Goal: Task Accomplishment & Management: Manage account settings

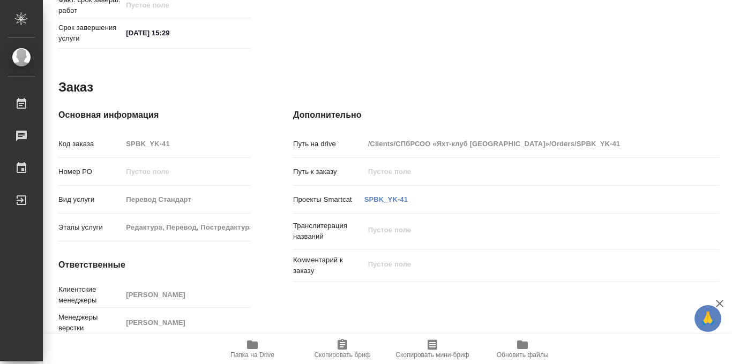
scroll to position [571, 1]
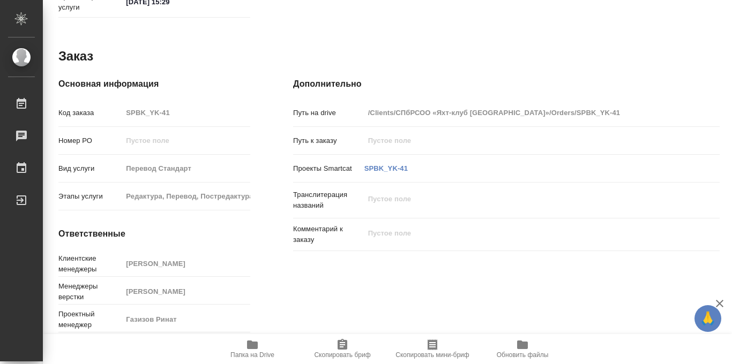
click at [251, 344] on icon "button" at bounding box center [252, 345] width 11 height 9
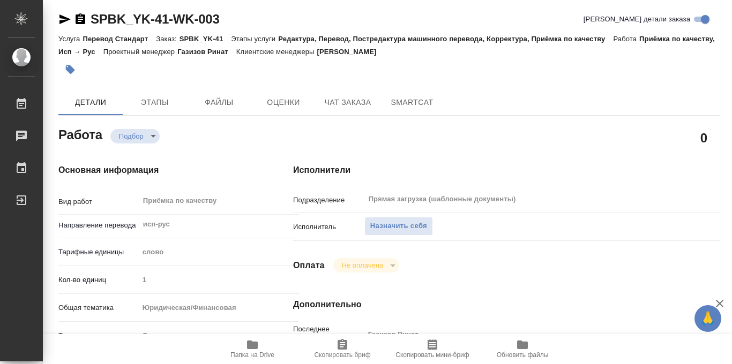
scroll to position [0, 1]
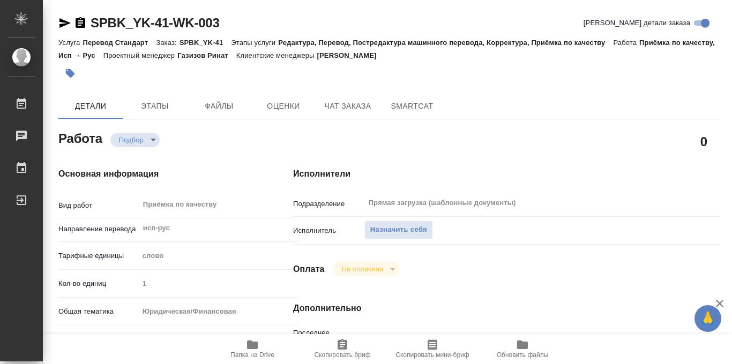
click at [219, 22] on link "SPBK_YK-41-WK-003" at bounding box center [155, 23] width 129 height 14
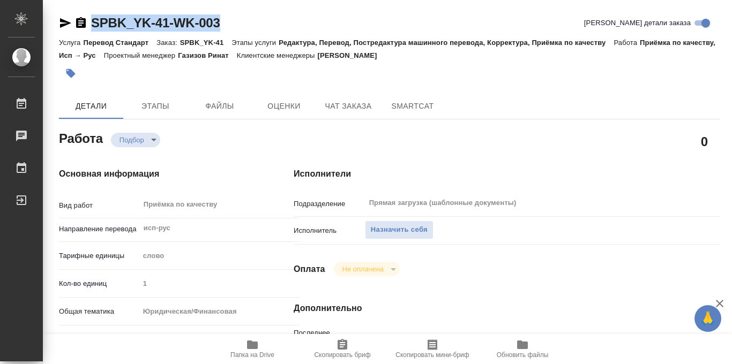
drag, startPoint x: 229, startPoint y: 22, endPoint x: 93, endPoint y: 29, distance: 136.3
click at [93, 29] on div "SPBK_YK-41-WK-003 Кратко детали заказа" at bounding box center [389, 22] width 661 height 17
copy link "SPBK_YK-41-WK-003"
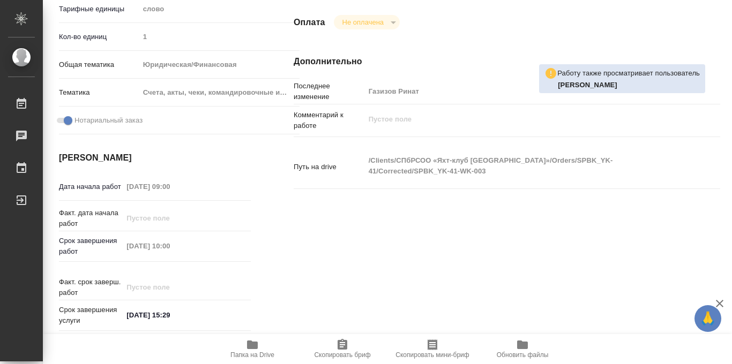
scroll to position [571, 0]
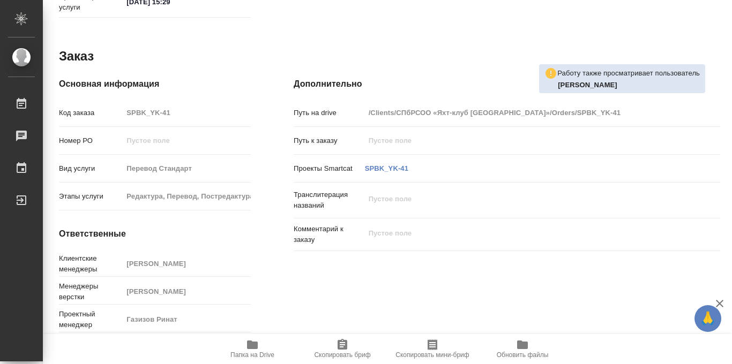
click at [248, 358] on span "Папка на Drive" at bounding box center [252, 356] width 44 height 8
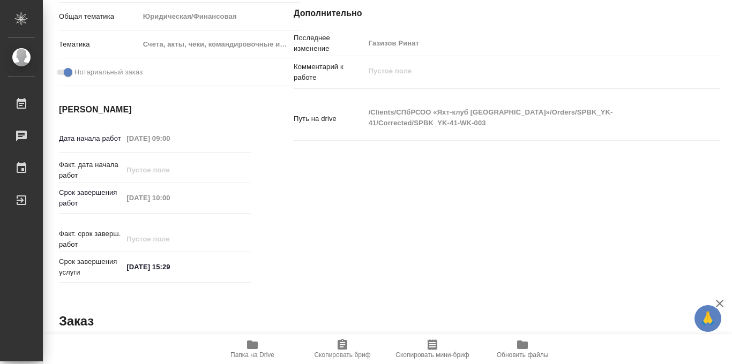
scroll to position [310, 0]
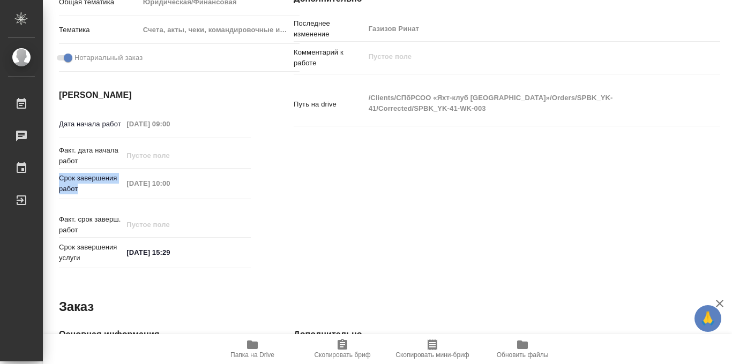
click at [205, 182] on div "Срок завершения работ 06.10.2025 10:00" at bounding box center [155, 183] width 192 height 21
click at [59, 177] on div "Срок завершения работ 06.10.2025 10:00" at bounding box center [155, 183] width 192 height 21
click at [59, 177] on p "Срок завершения работ" at bounding box center [91, 183] width 64 height 21
click at [204, 186] on div "Срок завершения работ 06.10.2025 10:00" at bounding box center [155, 183] width 192 height 21
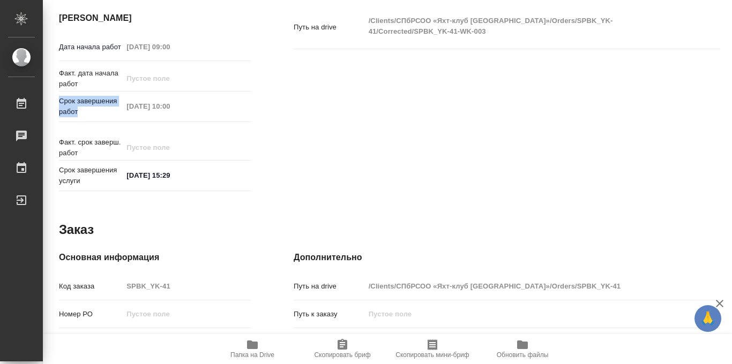
scroll to position [382, 0]
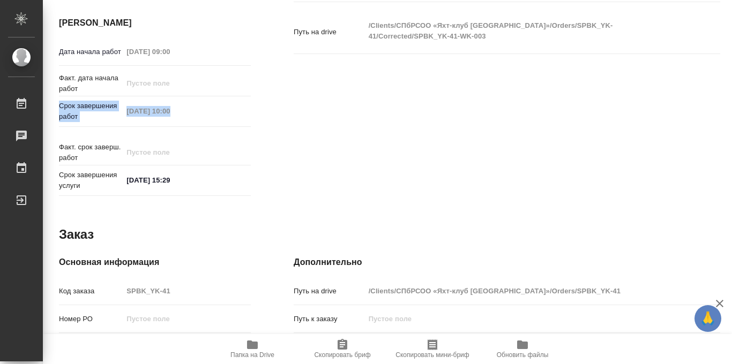
drag, startPoint x: 61, startPoint y: 106, endPoint x: 192, endPoint y: 125, distance: 133.1
click at [192, 125] on div "Срок завершения работ 06.10.2025 10:00" at bounding box center [155, 121] width 192 height 41
copy div "Срок завершения работ"
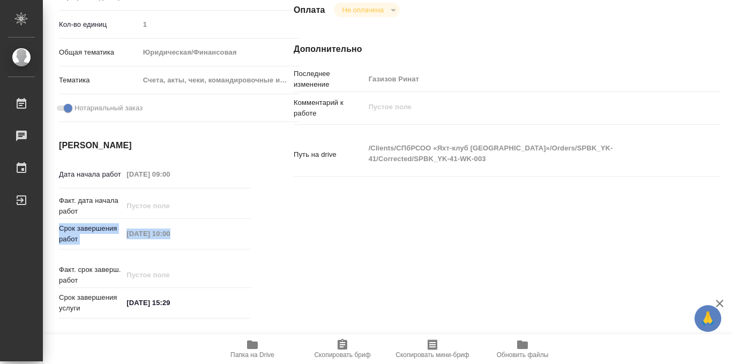
scroll to position [258, 0]
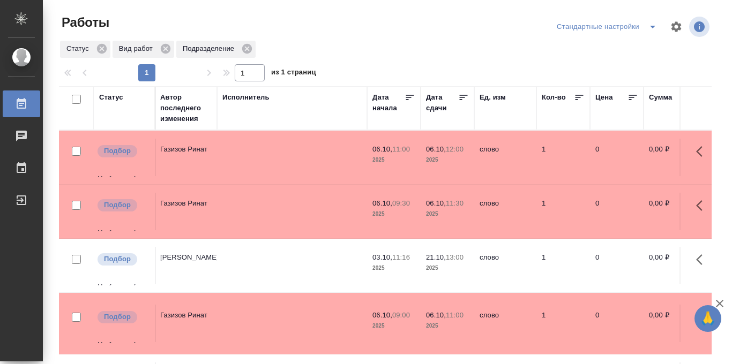
scroll to position [0, 379]
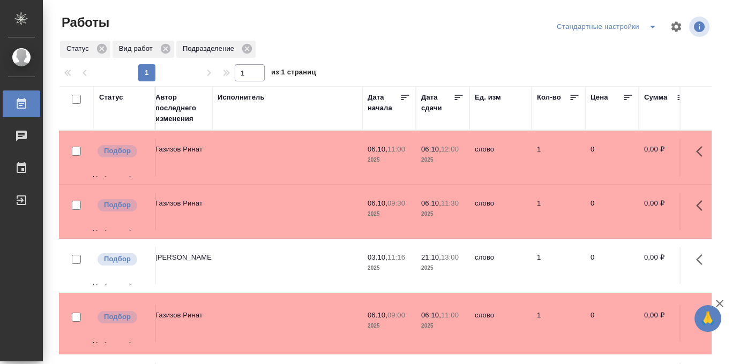
click at [458, 99] on icon at bounding box center [458, 97] width 11 height 11
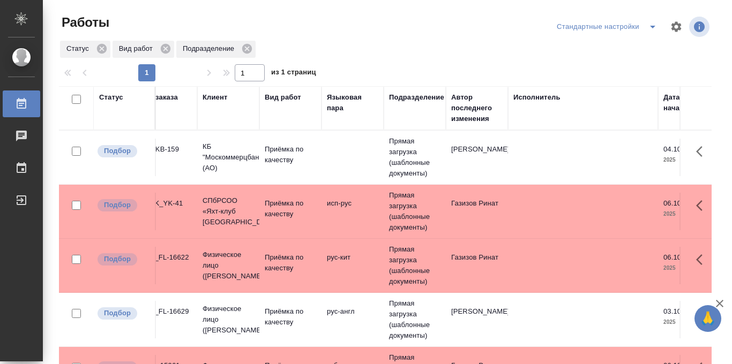
scroll to position [0, 0]
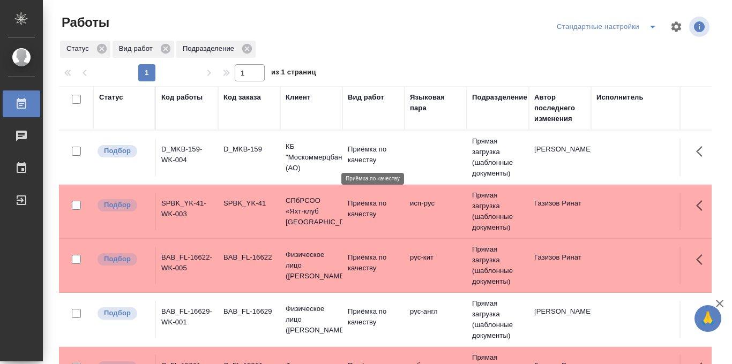
click at [356, 156] on p "Приёмка по качеству" at bounding box center [373, 154] width 51 height 21
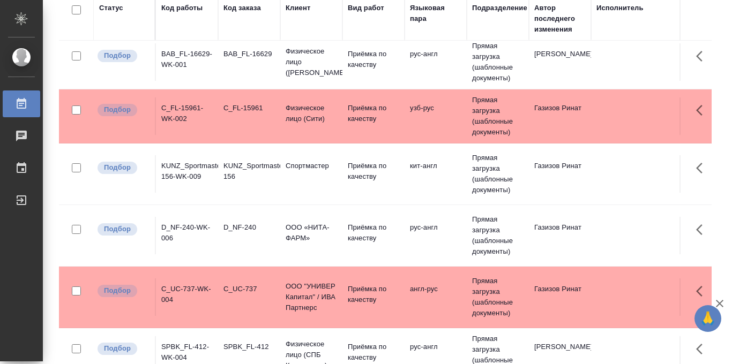
scroll to position [114, 0]
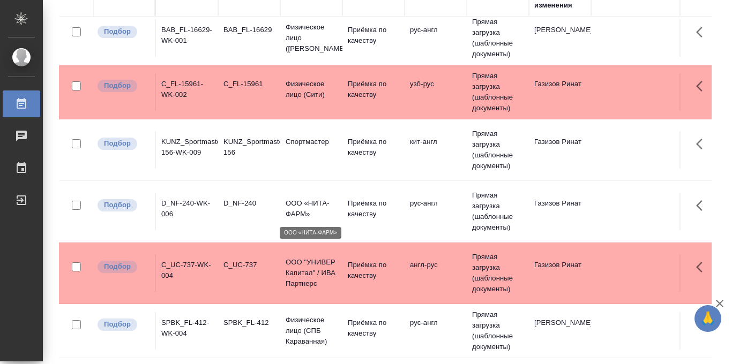
click at [324, 208] on p "ООО «НИТА-ФАРМ»" at bounding box center [311, 208] width 51 height 21
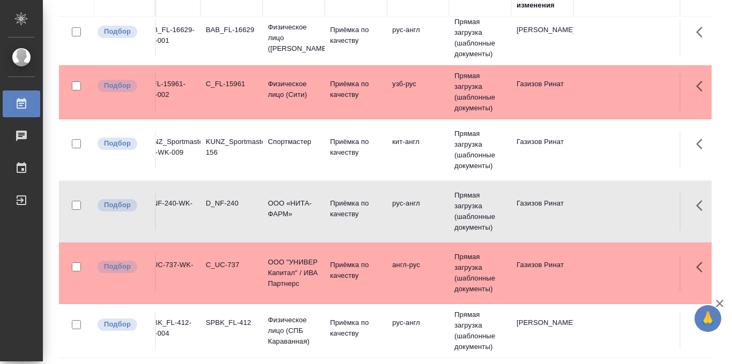
scroll to position [168, 0]
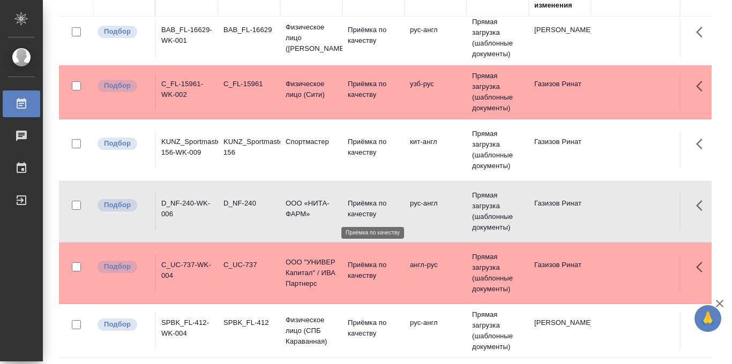
click at [359, 206] on p "Приёмка по качеству" at bounding box center [373, 208] width 51 height 21
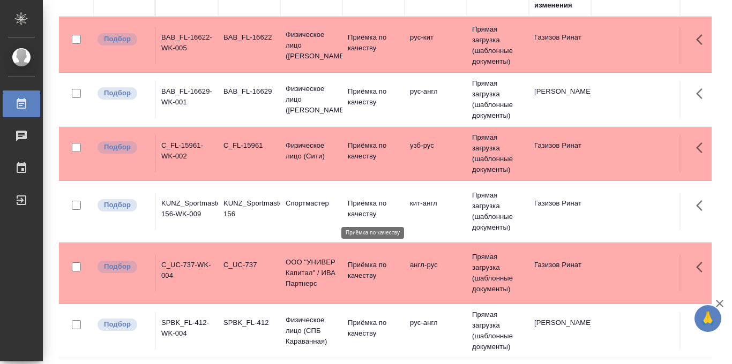
scroll to position [107, 0]
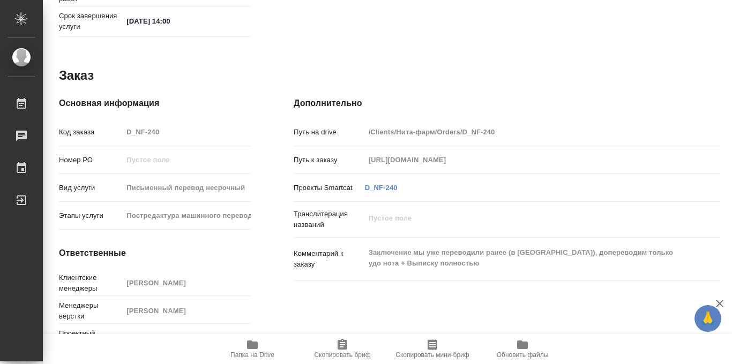
scroll to position [571, 0]
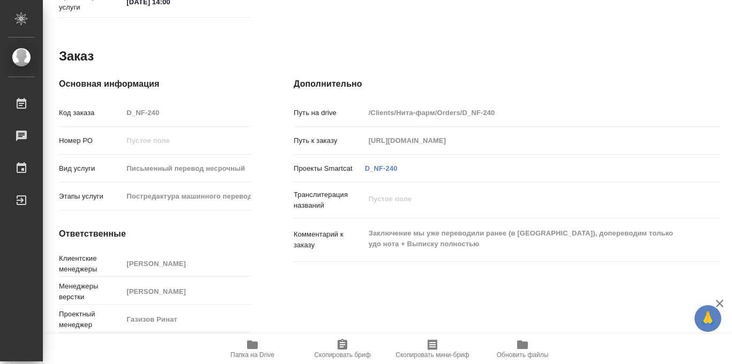
click at [252, 350] on icon "button" at bounding box center [252, 345] width 13 height 13
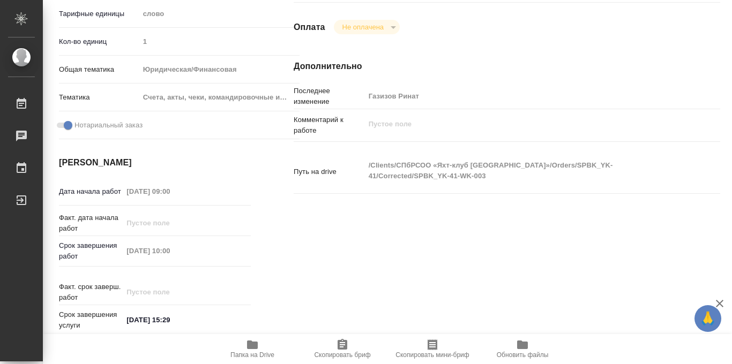
scroll to position [243, 0]
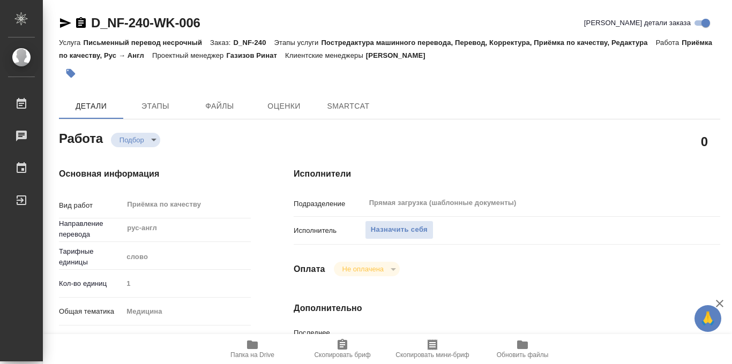
type textarea "x"
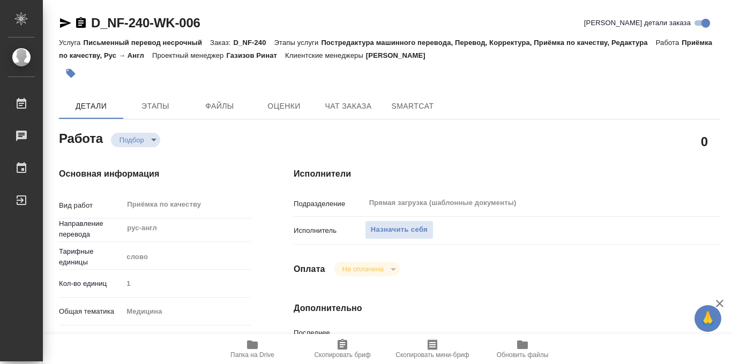
type textarea "x"
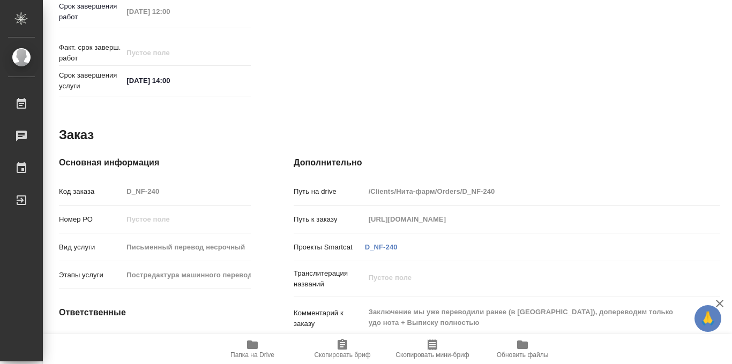
type textarea "x"
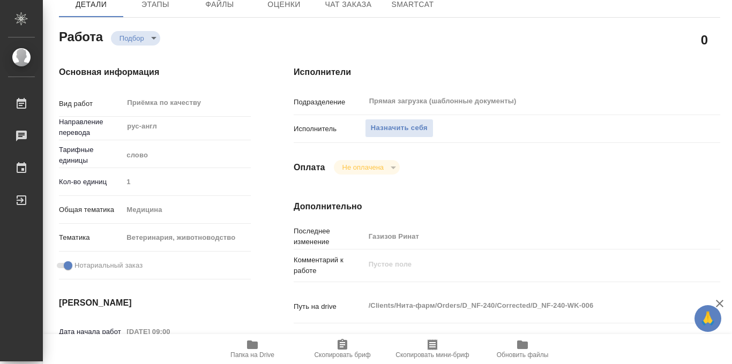
scroll to position [94, 0]
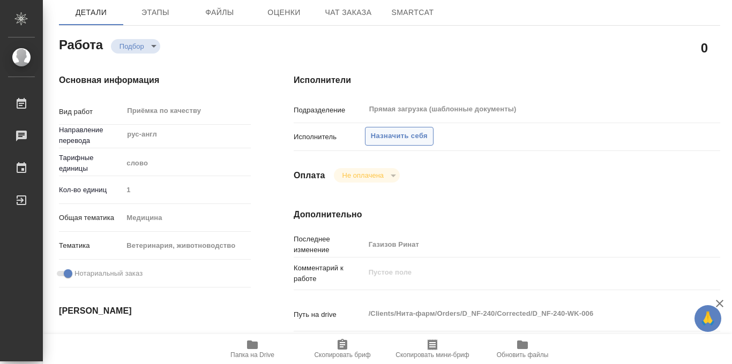
click at [419, 133] on span "Назначить себя" at bounding box center [399, 136] width 57 height 12
type textarea "x"
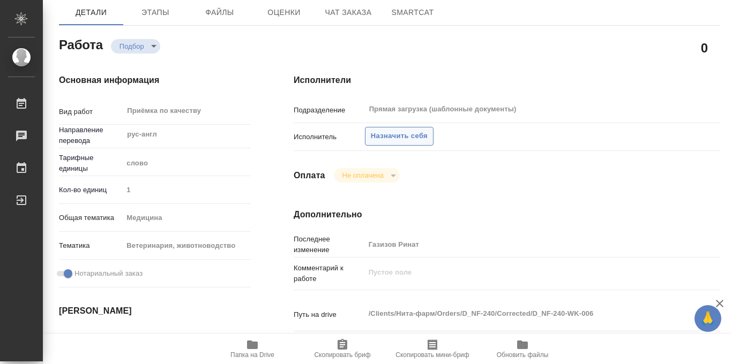
type textarea "x"
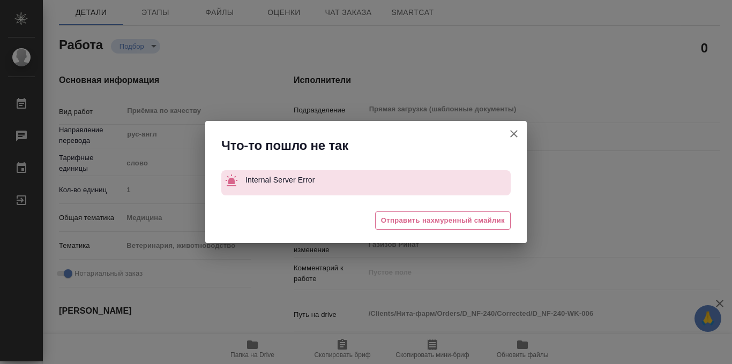
click at [512, 134] on icon "button" at bounding box center [513, 134] width 13 height 13
type textarea "x"
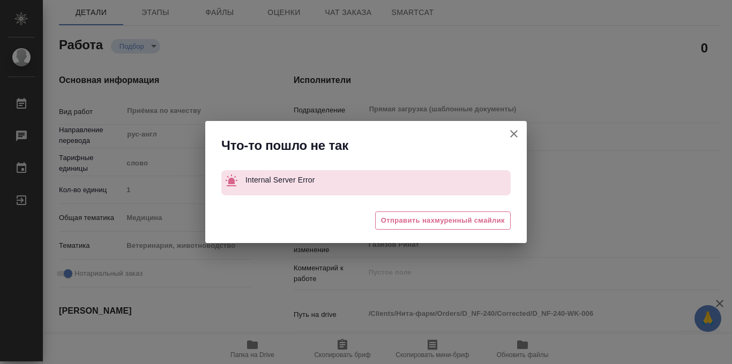
type textarea "x"
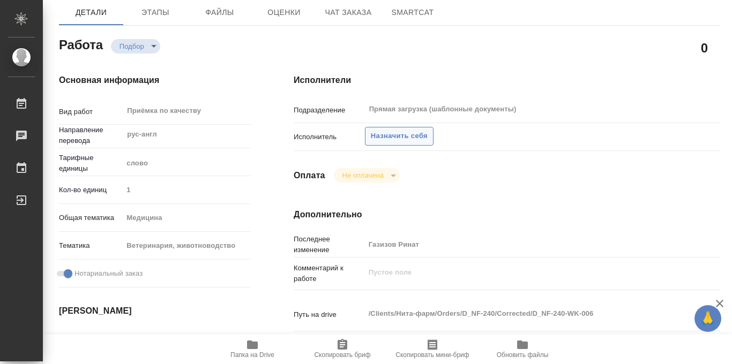
click at [417, 138] on span "Назначить себя" at bounding box center [399, 136] width 57 height 12
type textarea "x"
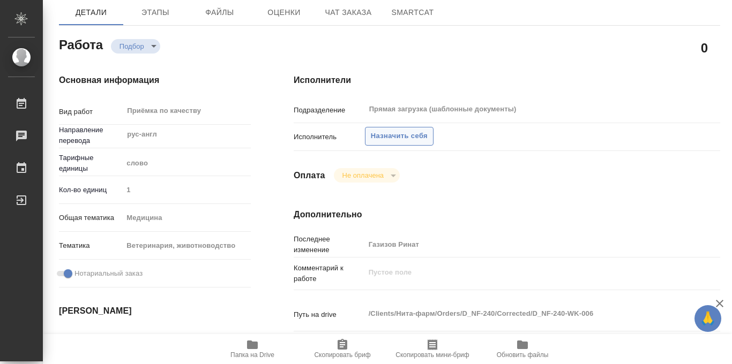
type textarea "x"
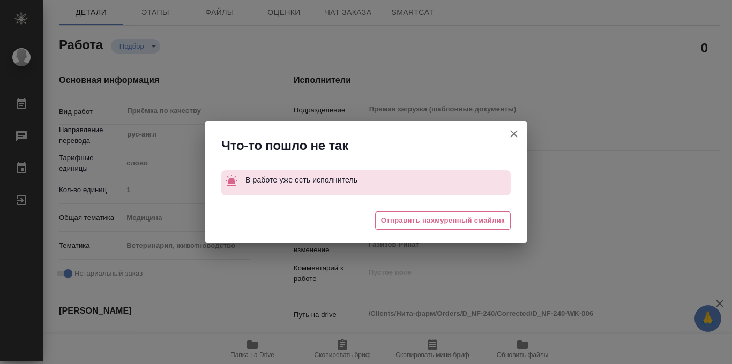
click at [514, 132] on icon "button" at bounding box center [513, 134] width 13 height 13
type textarea "x"
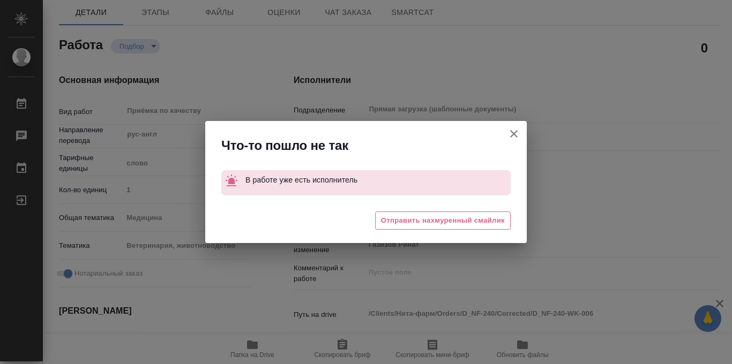
type textarea "x"
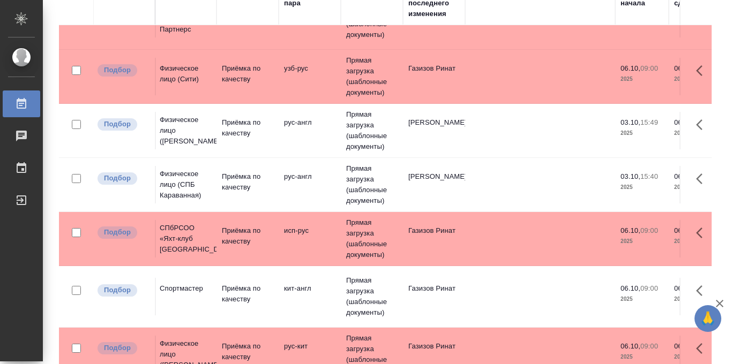
scroll to position [38, 83]
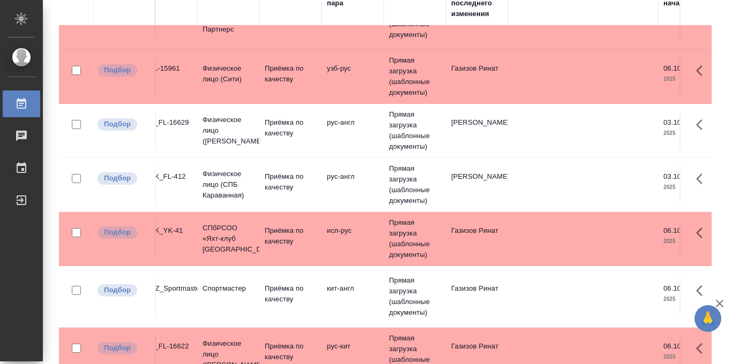
click at [333, 176] on td "рус-англ" at bounding box center [353, 185] width 62 height 38
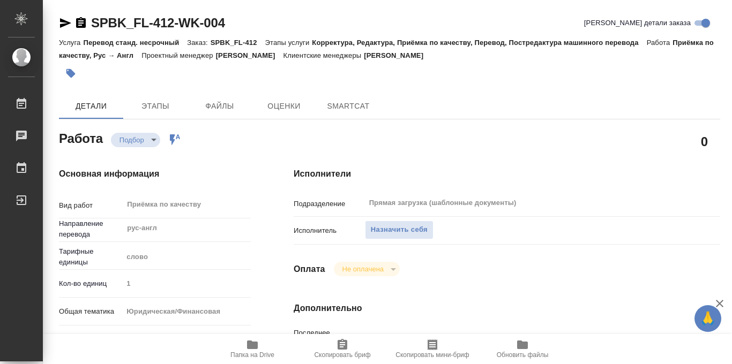
type textarea "x"
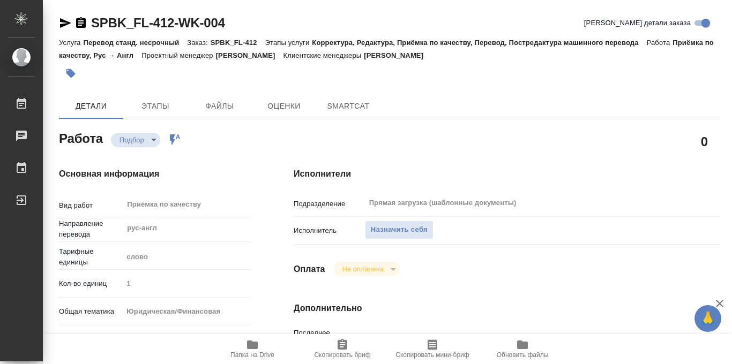
type textarea "x"
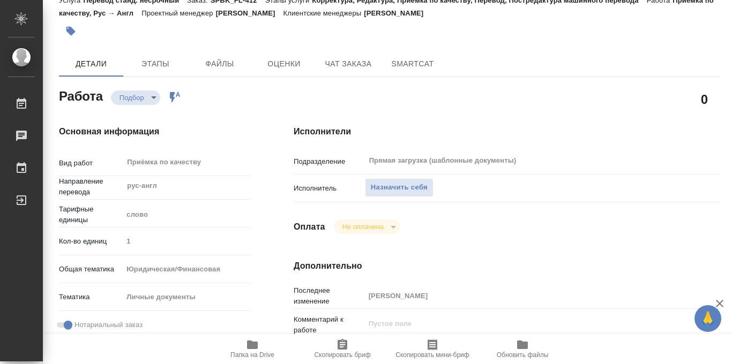
type textarea "x"
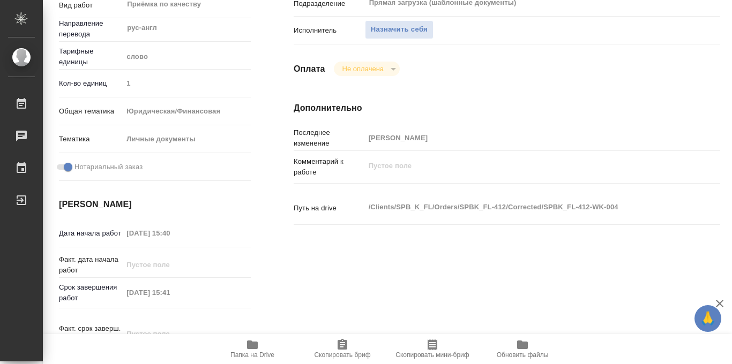
scroll to position [224, 0]
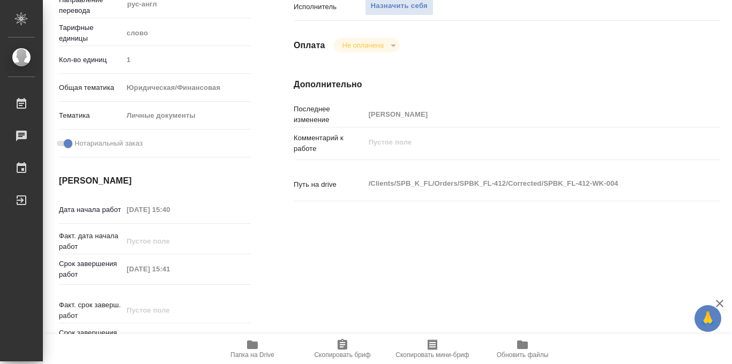
type textarea "x"
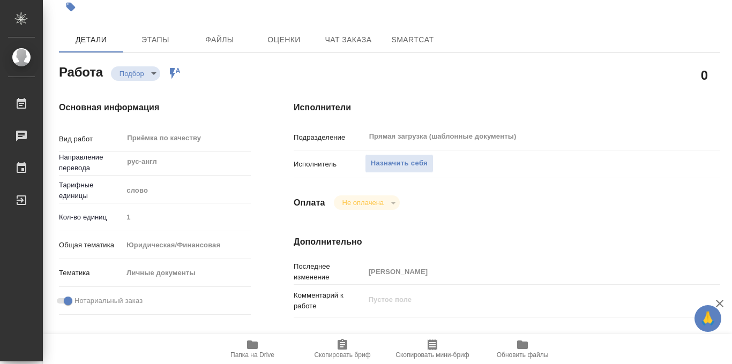
scroll to position [571, 0]
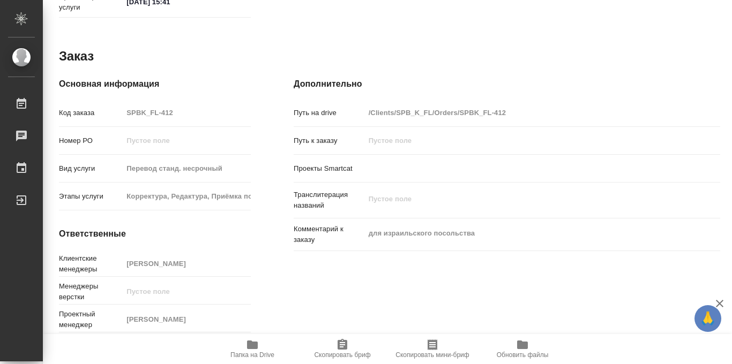
click at [247, 349] on icon "button" at bounding box center [252, 345] width 13 height 13
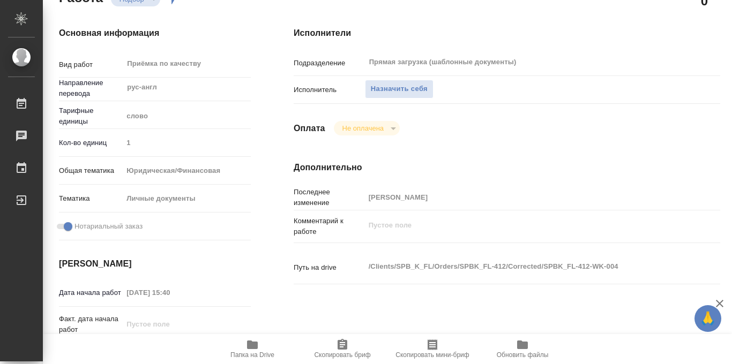
scroll to position [138, 0]
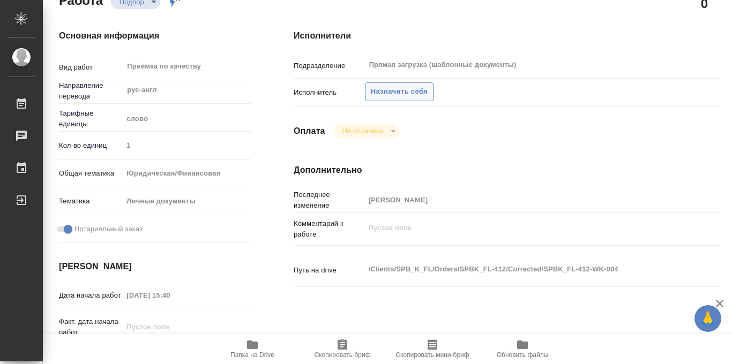
click at [416, 87] on span "Назначить себя" at bounding box center [399, 92] width 57 height 12
